Goal: Information Seeking & Learning: Understand process/instructions

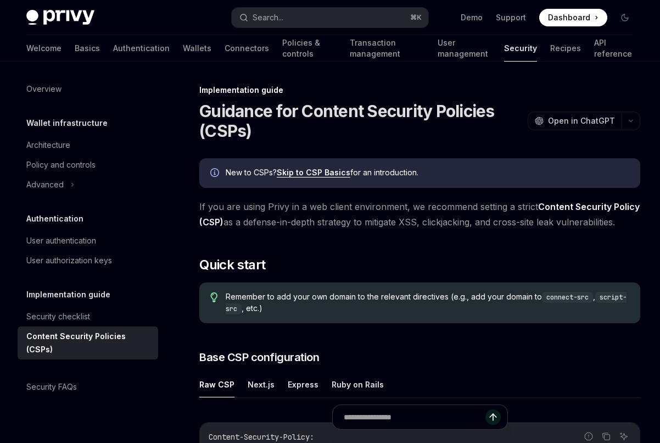
scroll to position [156, 0]
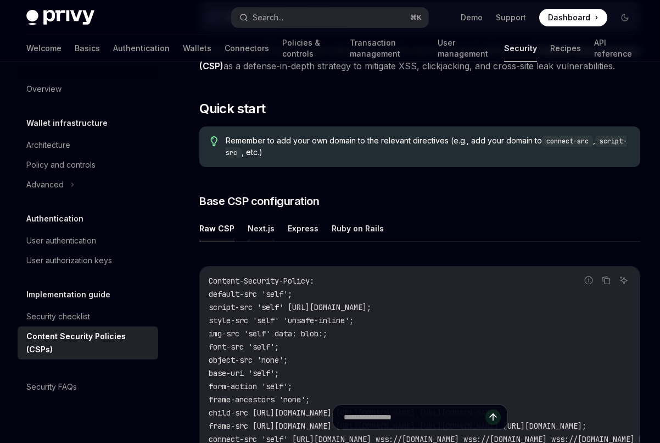
click at [249, 222] on button "Next.js" at bounding box center [261, 228] width 27 height 26
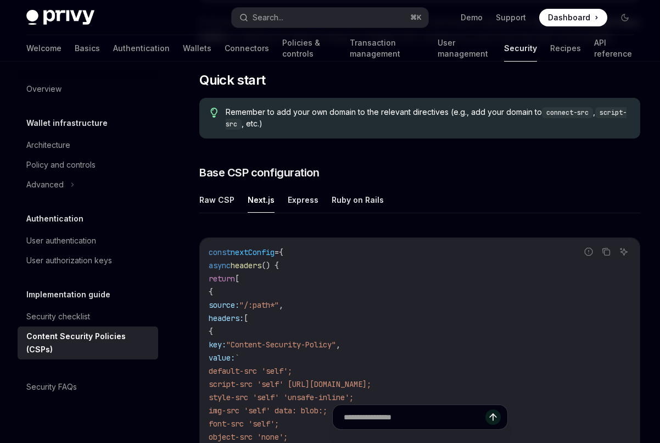
scroll to position [174, 0]
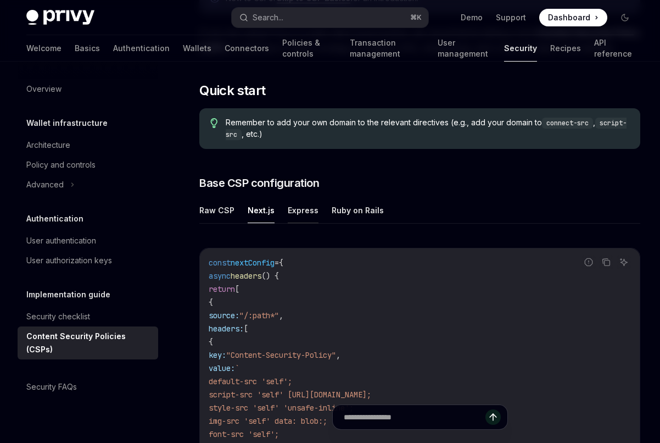
click at [296, 210] on button "Express" at bounding box center [303, 210] width 31 height 26
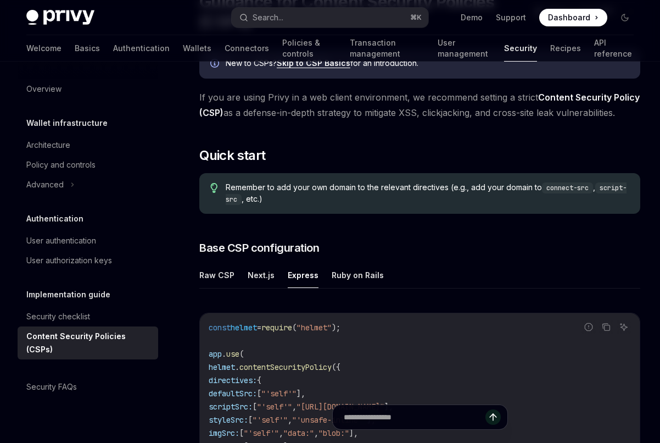
scroll to position [111, 0]
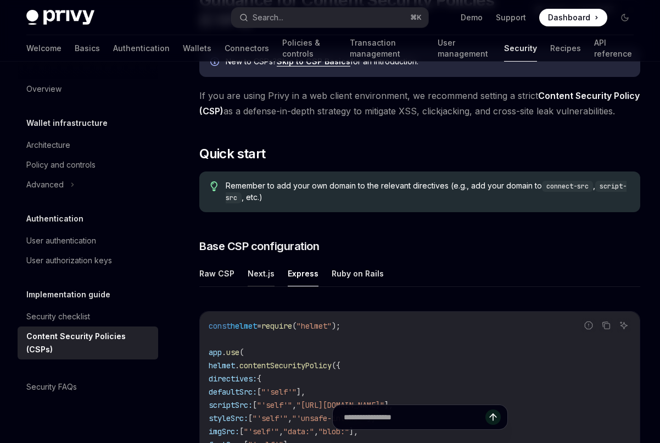
click at [252, 263] on button "Next.js" at bounding box center [261, 273] width 27 height 26
type textarea "*"
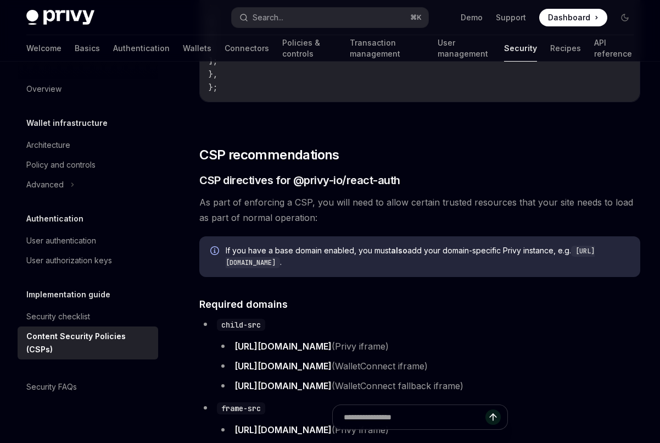
scroll to position [826, 0]
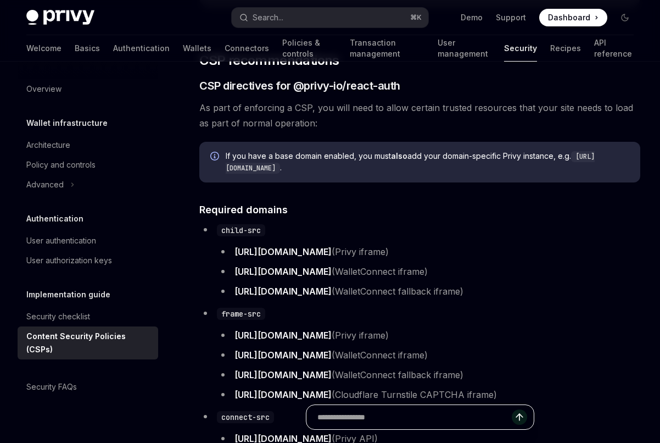
click at [361, 410] on input "text" at bounding box center [415, 417] width 195 height 24
type input "**********"
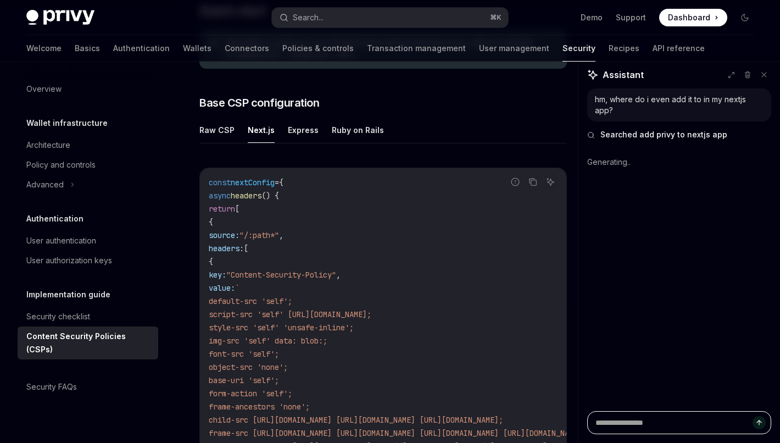
scroll to position [268, 0]
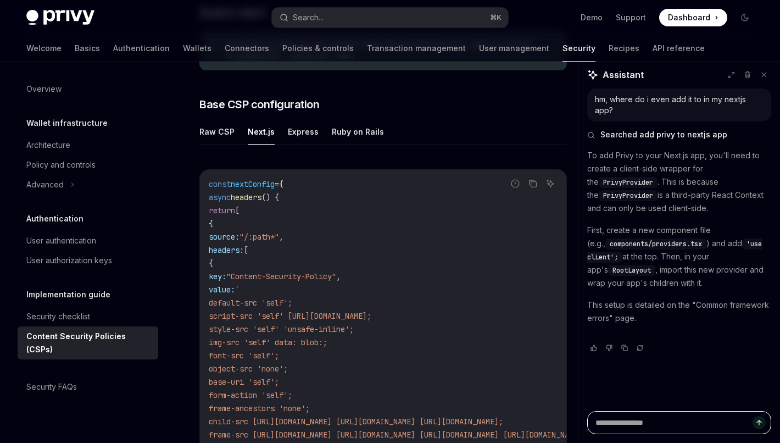
type textarea "*"
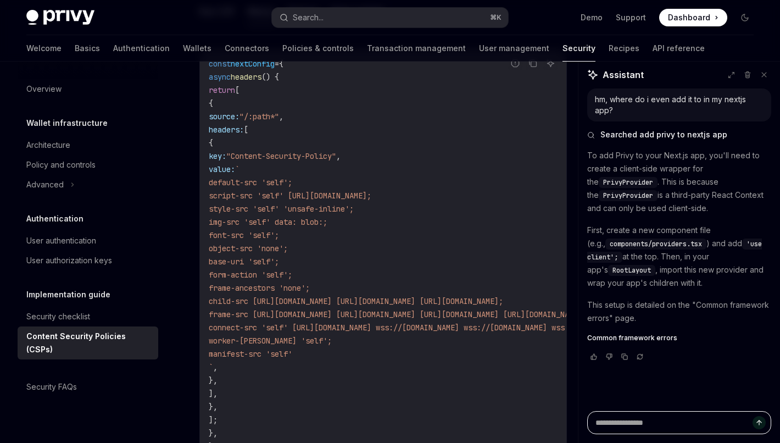
scroll to position [388, 0]
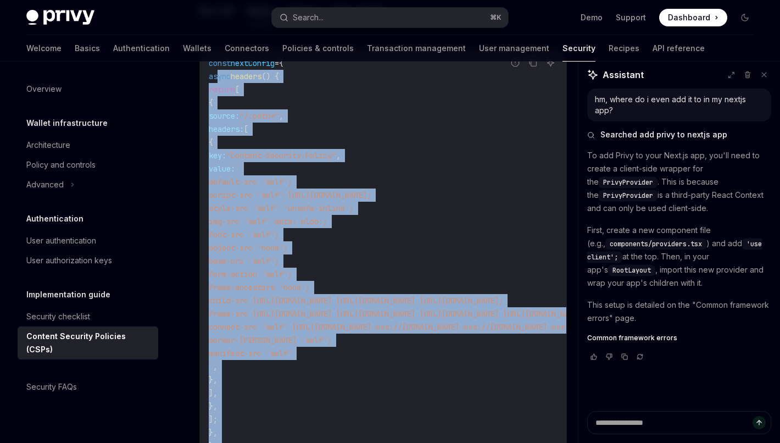
drag, startPoint x: 219, startPoint y: 77, endPoint x: 369, endPoint y: 415, distance: 370.2
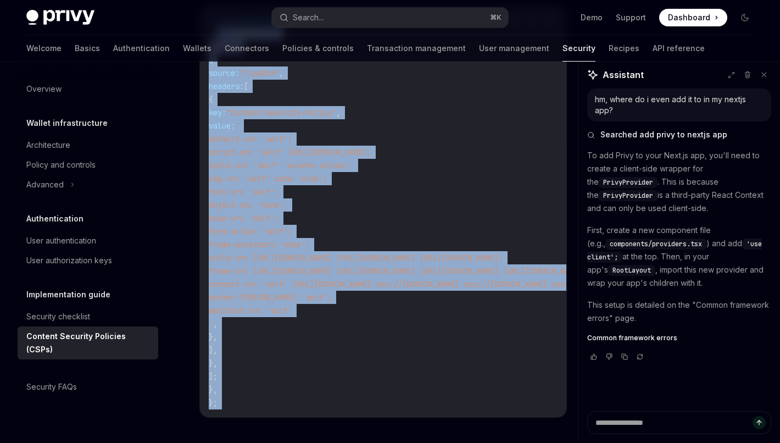
scroll to position [438, 0]
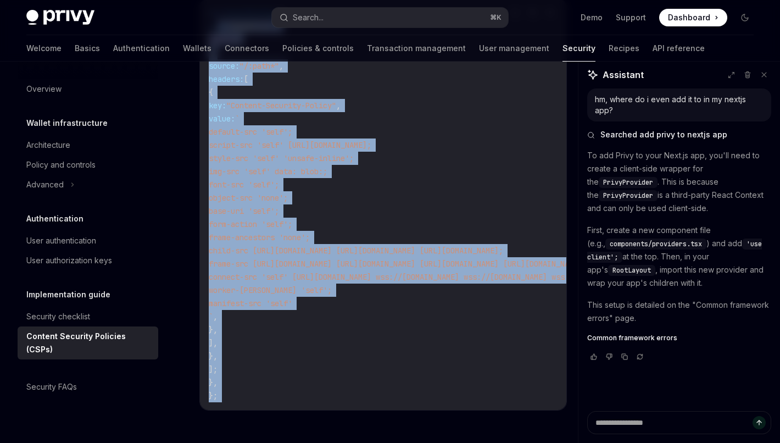
click at [284, 386] on code "const nextConfig = { async headers () { return [ { source: "/:path*" , headers:…" at bounding box center [532, 205] width 646 height 396
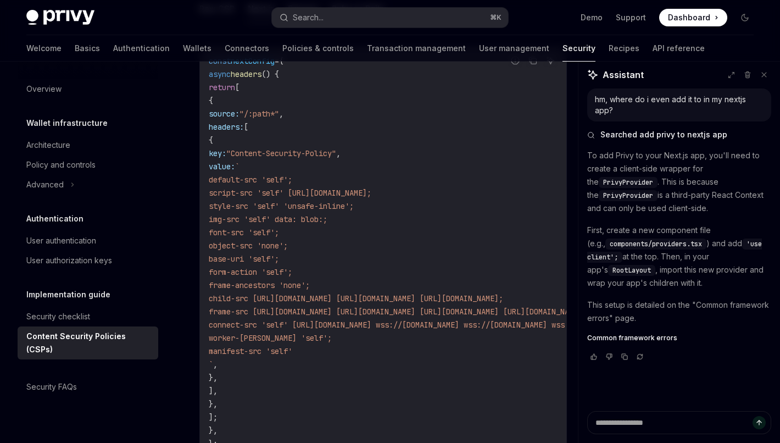
scroll to position [387, 0]
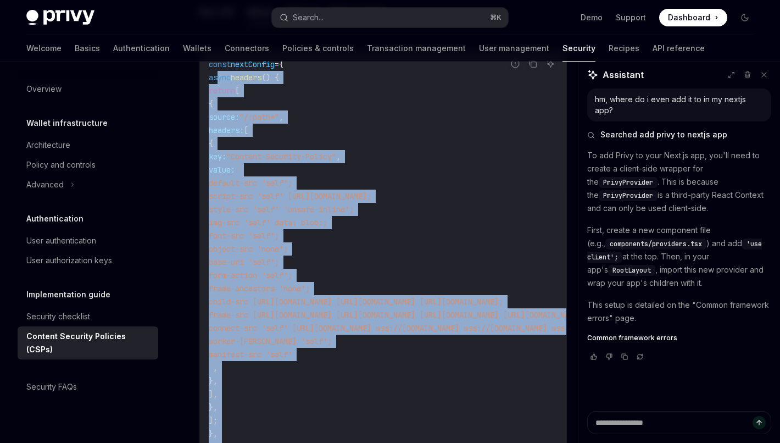
drag, startPoint x: 218, startPoint y: 81, endPoint x: 291, endPoint y: 407, distance: 333.9
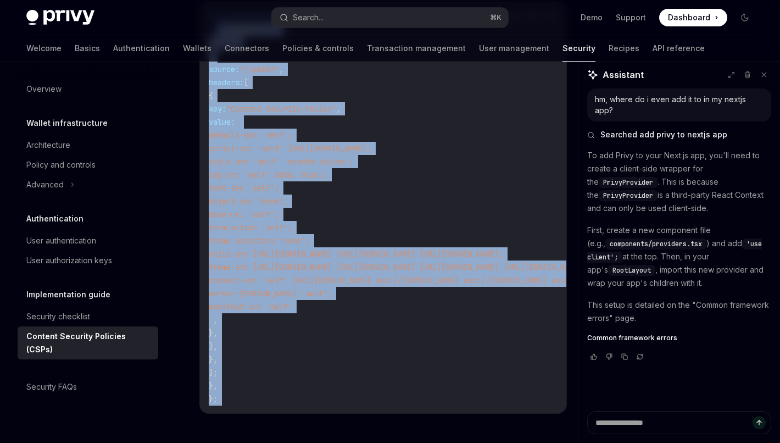
scroll to position [436, 0]
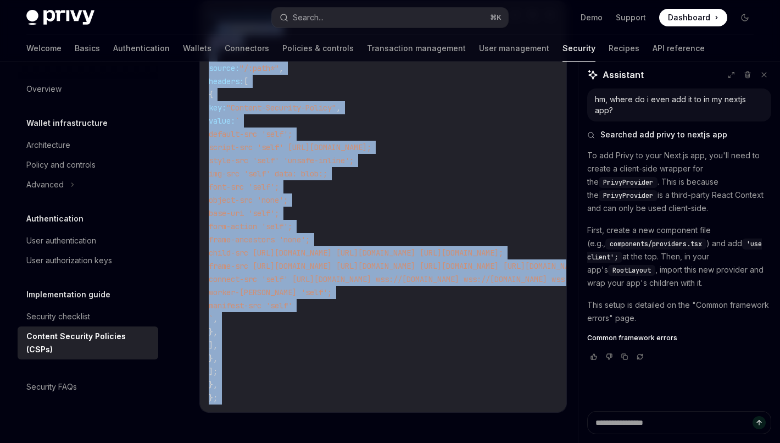
copy div "async headers () { return [ { source: "/:path*" , headers: [ { key: "Content-Se…"
click at [330, 251] on span "child-src [URL][DOMAIN_NAME] [URL][DOMAIN_NAME] [URL][DOMAIN_NAME];" at bounding box center [356, 253] width 295 height 10
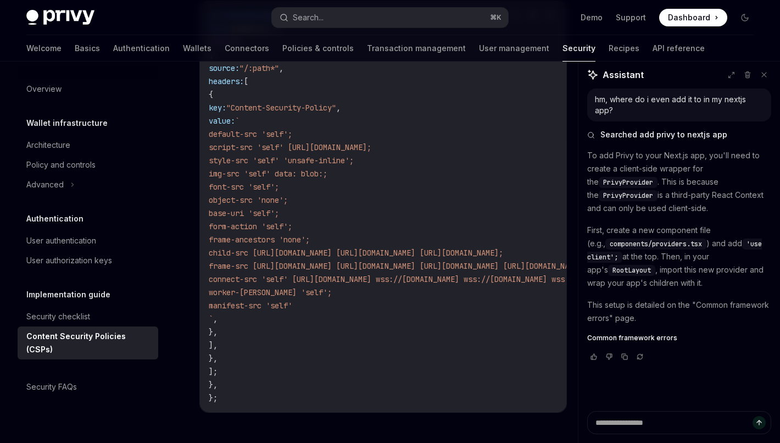
scroll to position [442, 0]
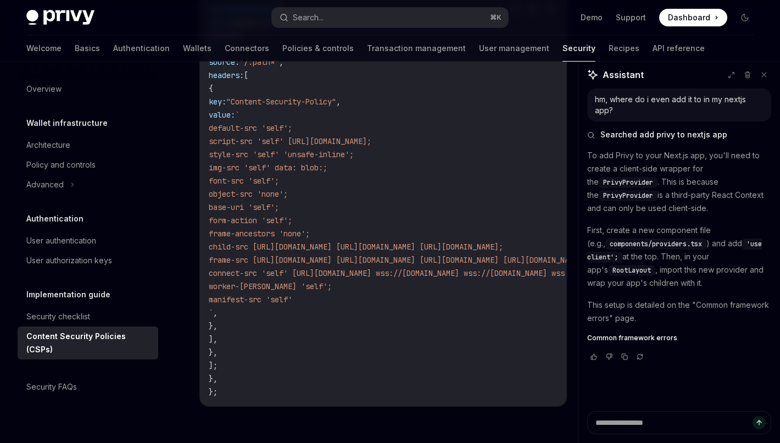
drag, startPoint x: 233, startPoint y: 378, endPoint x: 220, endPoint y: 90, distance: 288.8
click at [220, 90] on code "const nextConfig = { async headers () { return [ { source: "/:path*" , headers:…" at bounding box center [532, 201] width 646 height 396
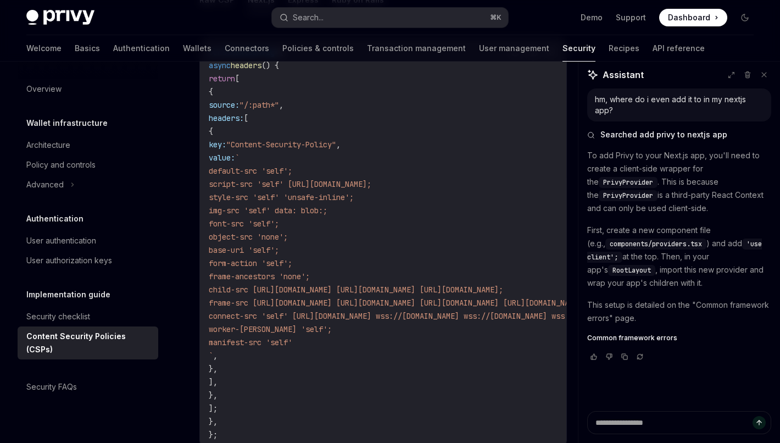
scroll to position [381, 0]
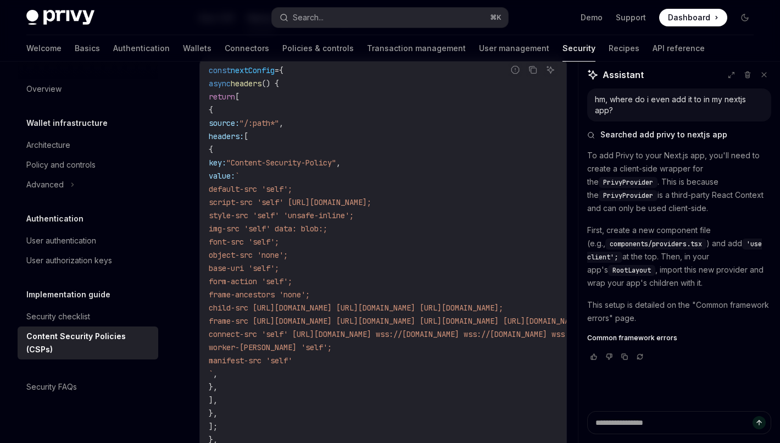
copy code "async headers () { return [ { source: "/:path*" , headers: [ { key: "Content-Se…"
click at [358, 312] on span "child-src [URL][DOMAIN_NAME] [URL][DOMAIN_NAME] [URL][DOMAIN_NAME];" at bounding box center [356, 308] width 295 height 10
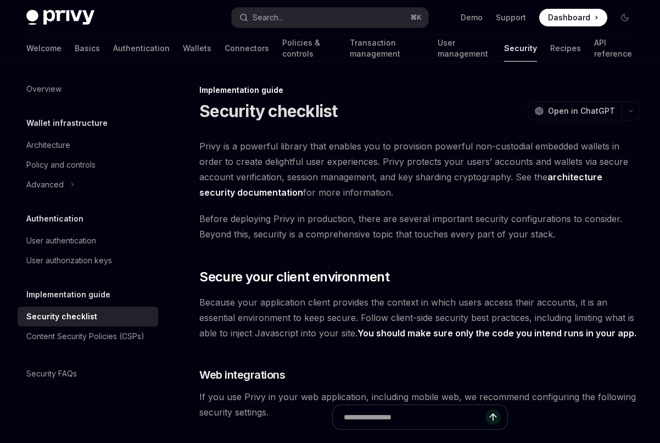
type textarea "*"
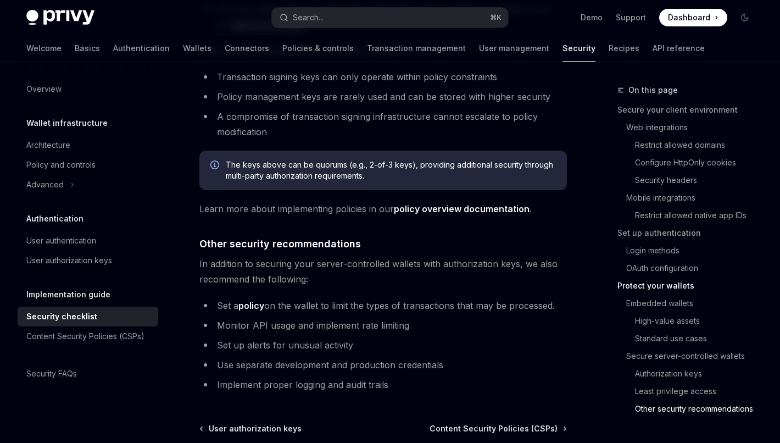
scroll to position [2693, 0]
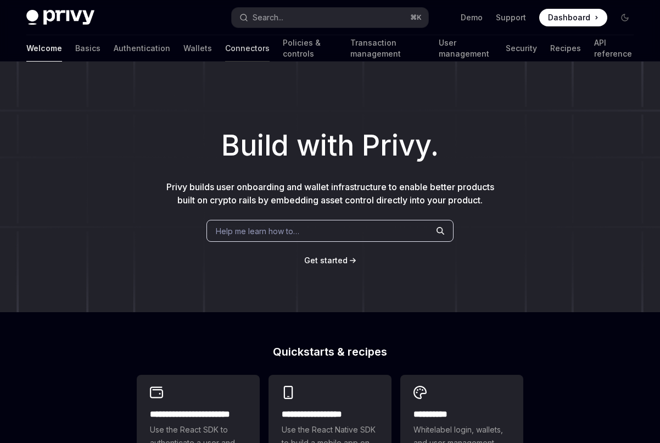
click at [225, 46] on link "Connectors" at bounding box center [247, 48] width 45 height 26
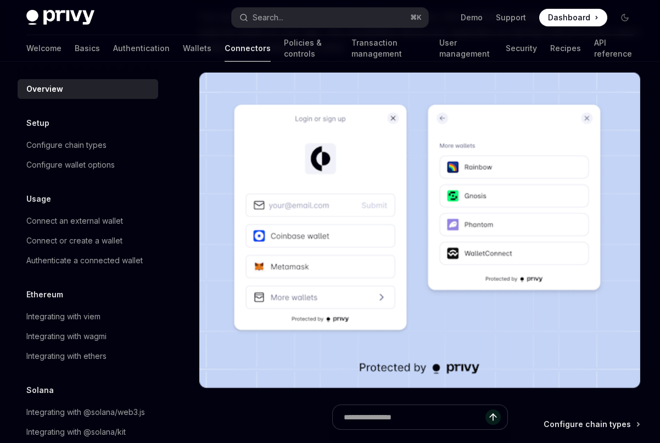
scroll to position [292, 0]
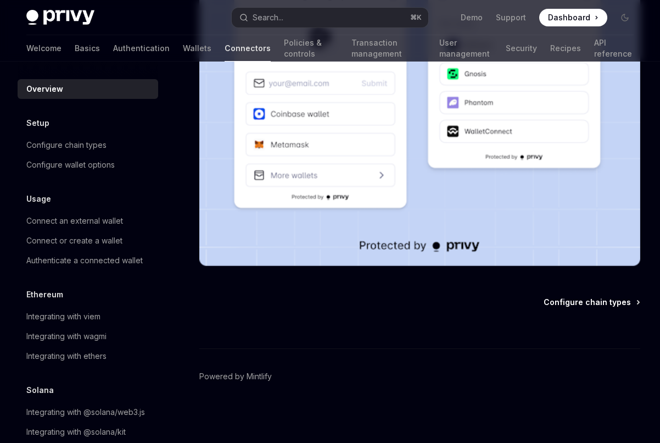
click at [570, 301] on span "Configure chain types" at bounding box center [587, 302] width 87 height 11
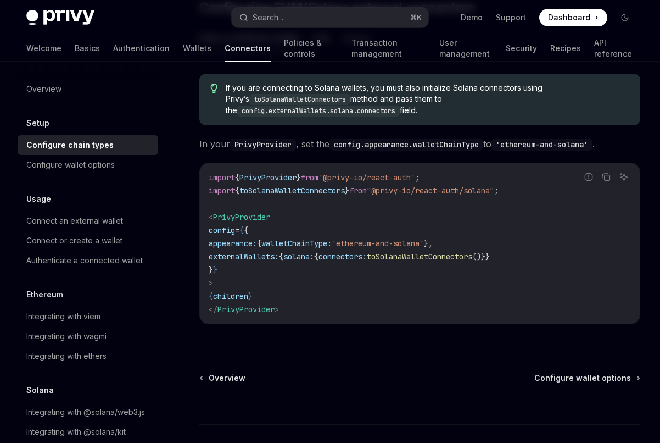
scroll to position [197, 0]
click at [596, 380] on span "Configure wallet options" at bounding box center [583, 377] width 97 height 11
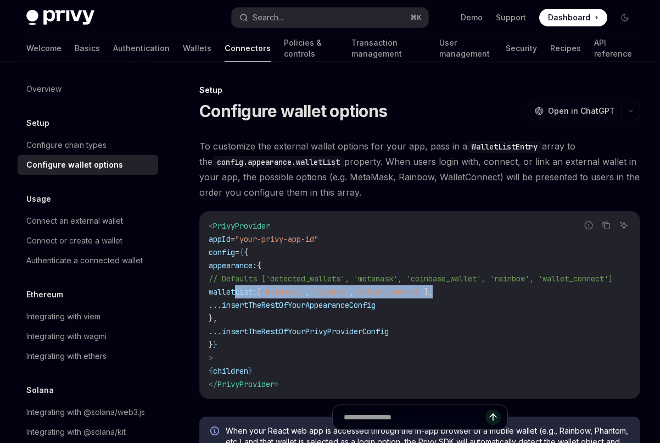
drag, startPoint x: 490, startPoint y: 291, endPoint x: 236, endPoint y: 294, distance: 253.3
click at [236, 294] on code "< PrivyProvider appId = "your-privy-app-id" config = { { appearance: { // Defau…" at bounding box center [424, 304] width 431 height 171
click at [373, 322] on code "< PrivyProvider appId = "your-privy-app-id" config = { { appearance: { // Defau…" at bounding box center [424, 304] width 431 height 171
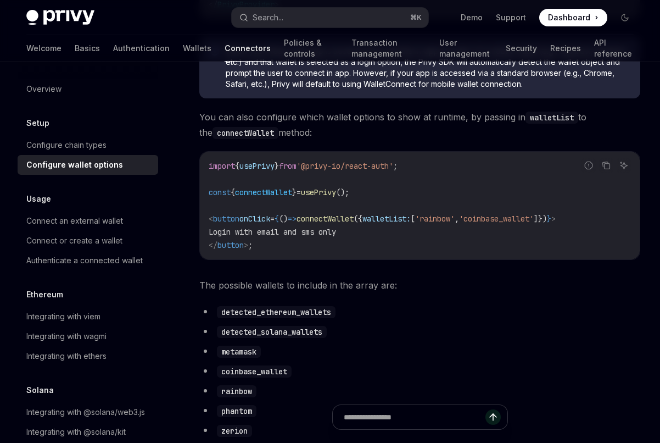
scroll to position [381, 0]
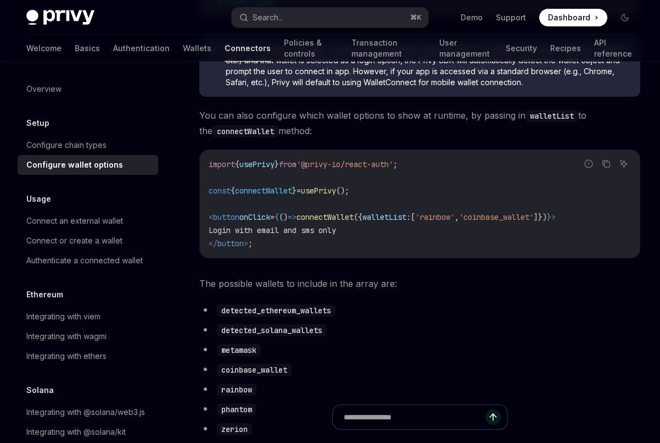
click at [315, 229] on span "Login with email and sms only" at bounding box center [272, 230] width 127 height 10
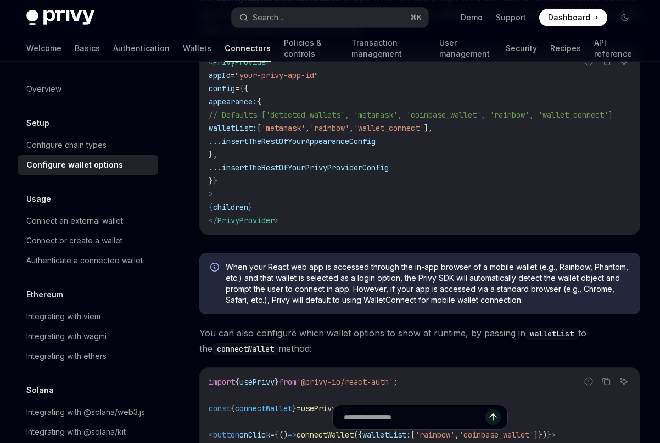
scroll to position [152, 0]
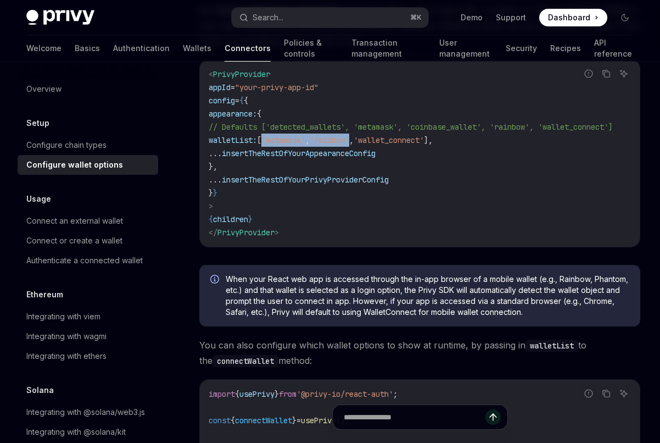
drag, startPoint x: 396, startPoint y: 141, endPoint x: 298, endPoint y: 135, distance: 98.0
click at [298, 135] on span "walletList: [ 'metamask' , 'rainbow' , 'wallet_connect' ]," at bounding box center [321, 140] width 224 height 10
copy span "'metamask' , 'rainbow'"
click at [424, 139] on span "'wallet_connect'" at bounding box center [389, 140] width 70 height 10
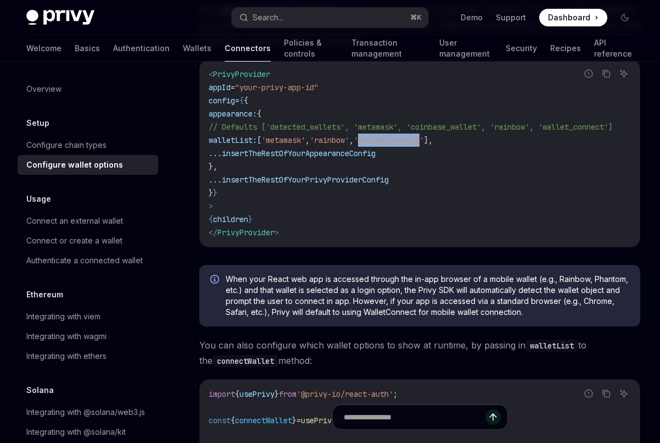
copy span "wallet_connect"
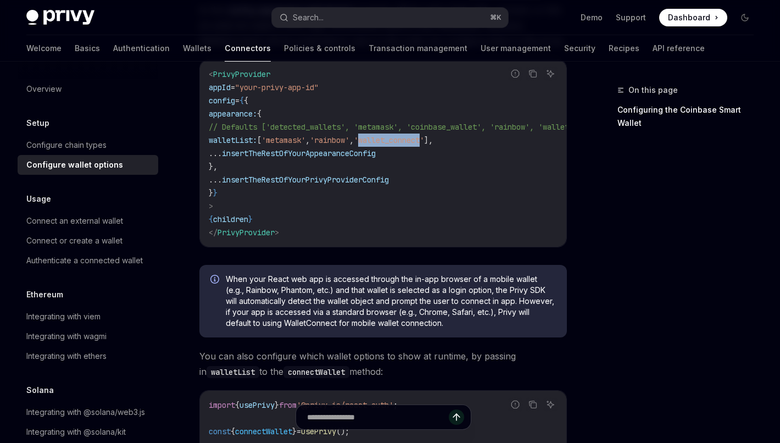
type textarea "*"
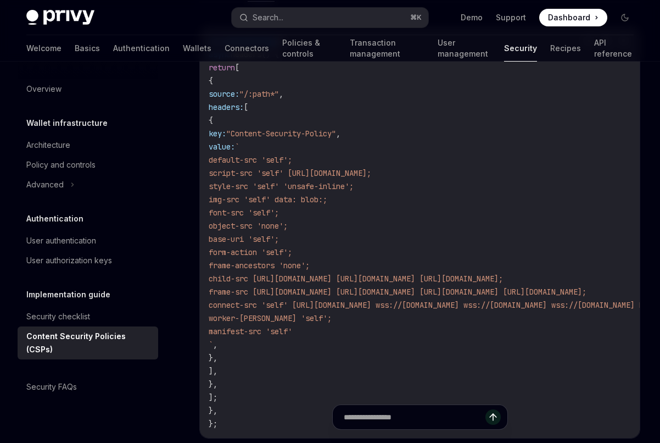
scroll to position [395, 0]
drag, startPoint x: 231, startPoint y: 409, endPoint x: 206, endPoint y: 242, distance: 168.9
click at [227, 412] on div at bounding box center [419, 422] width 441 height 41
drag, startPoint x: 227, startPoint y: 412, endPoint x: 201, endPoint y: 309, distance: 105.9
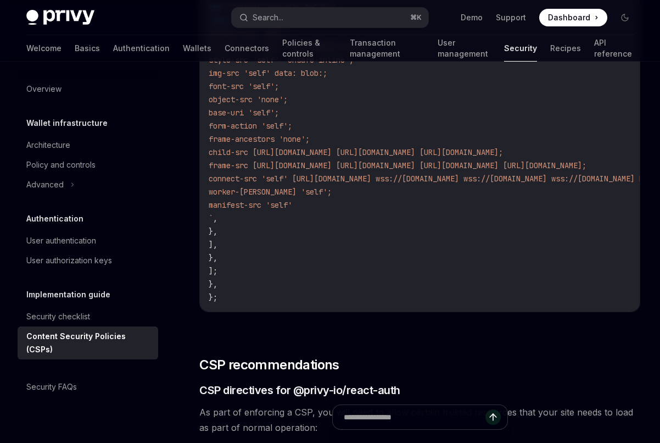
scroll to position [534, 0]
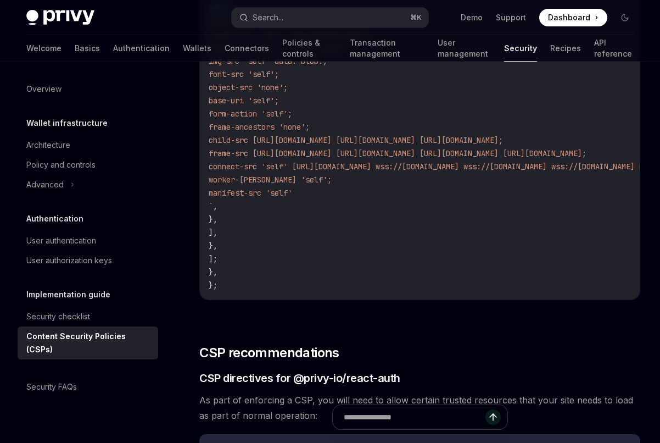
drag, startPoint x: 229, startPoint y: 271, endPoint x: 203, endPoint y: 67, distance: 205.5
click at [203, 66] on div "const nextConfig = { async headers () { return [ { source: "/:path*" , headers:…" at bounding box center [420, 93] width 440 height 411
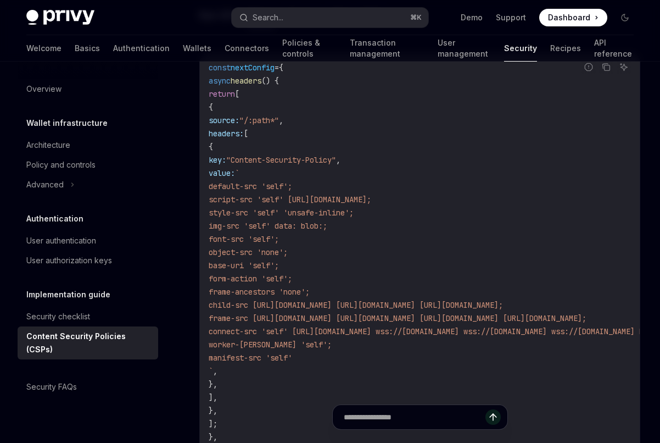
scroll to position [369, 0]
copy code "async headers () { return [ { source: "/:path*" , headers: [ { key: "Content-Se…"
click at [385, 266] on code "const nextConfig = { async headers () { return [ { source: "/:path*" , headers:…" at bounding box center [532, 260] width 646 height 396
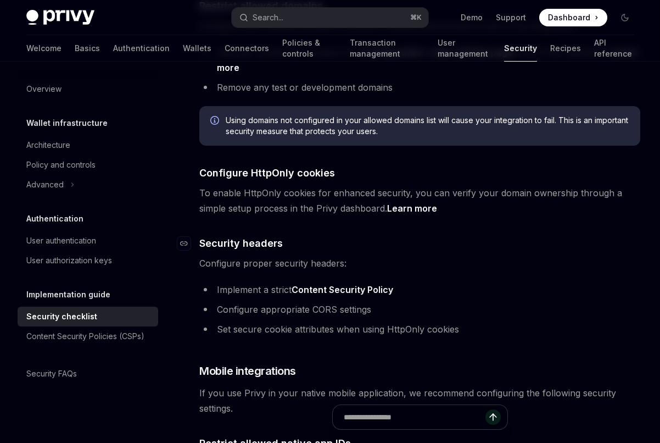
scroll to position [450, 0]
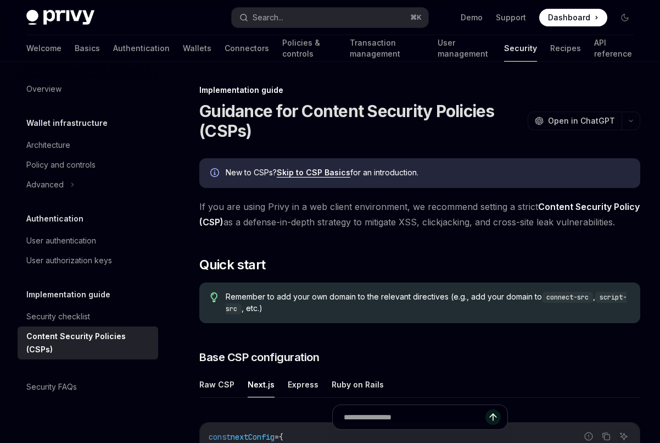
scroll to position [369, 0]
